Goal: Task Accomplishment & Management: Complete application form

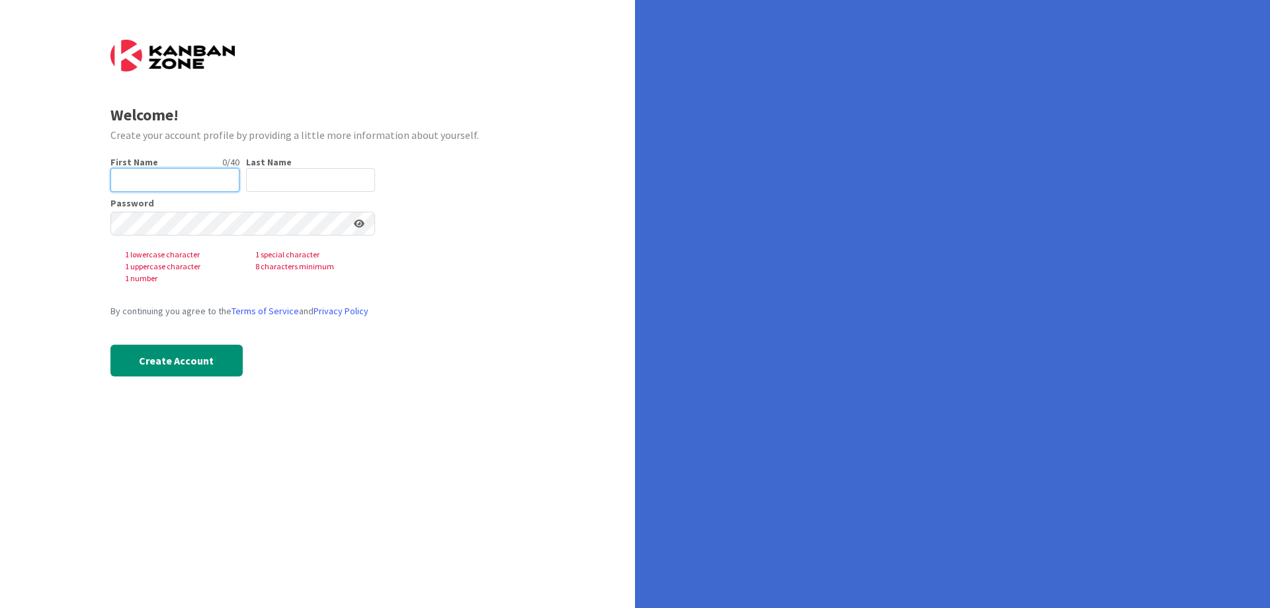
click at [136, 185] on input "text" at bounding box center [174, 180] width 129 height 24
type input "[PERSON_NAME]"
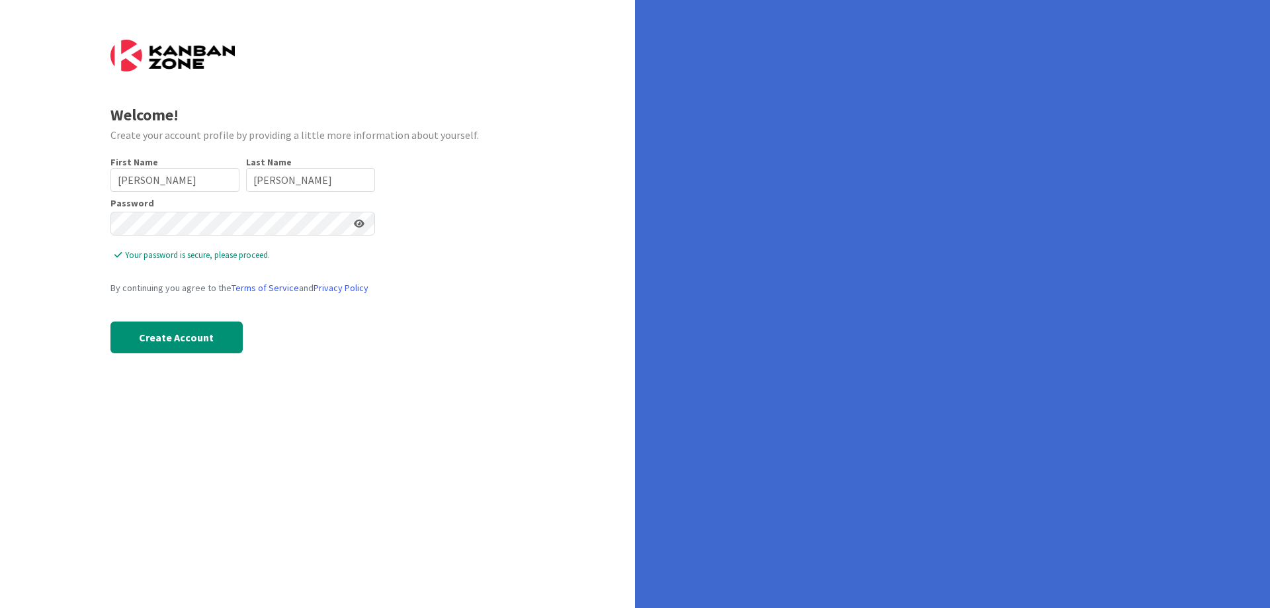
click at [280, 444] on div "Welcome! Create your account profile by providing a little more information abo…" at bounding box center [317, 304] width 635 height 608
click at [196, 327] on button "Create Account" at bounding box center [176, 337] width 132 height 32
